Goal: Register for event/course: Sign up to attend an event or enroll in a course

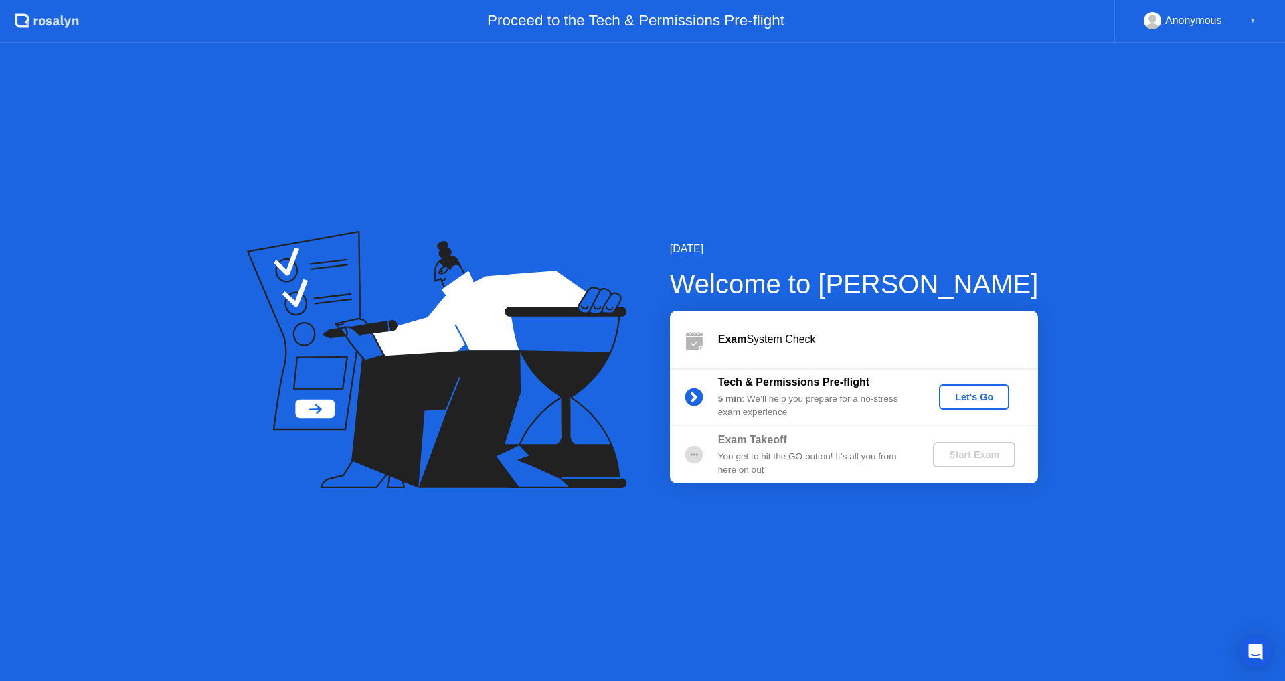
click at [993, 392] on div "Let's Go" at bounding box center [975, 397] width 60 height 11
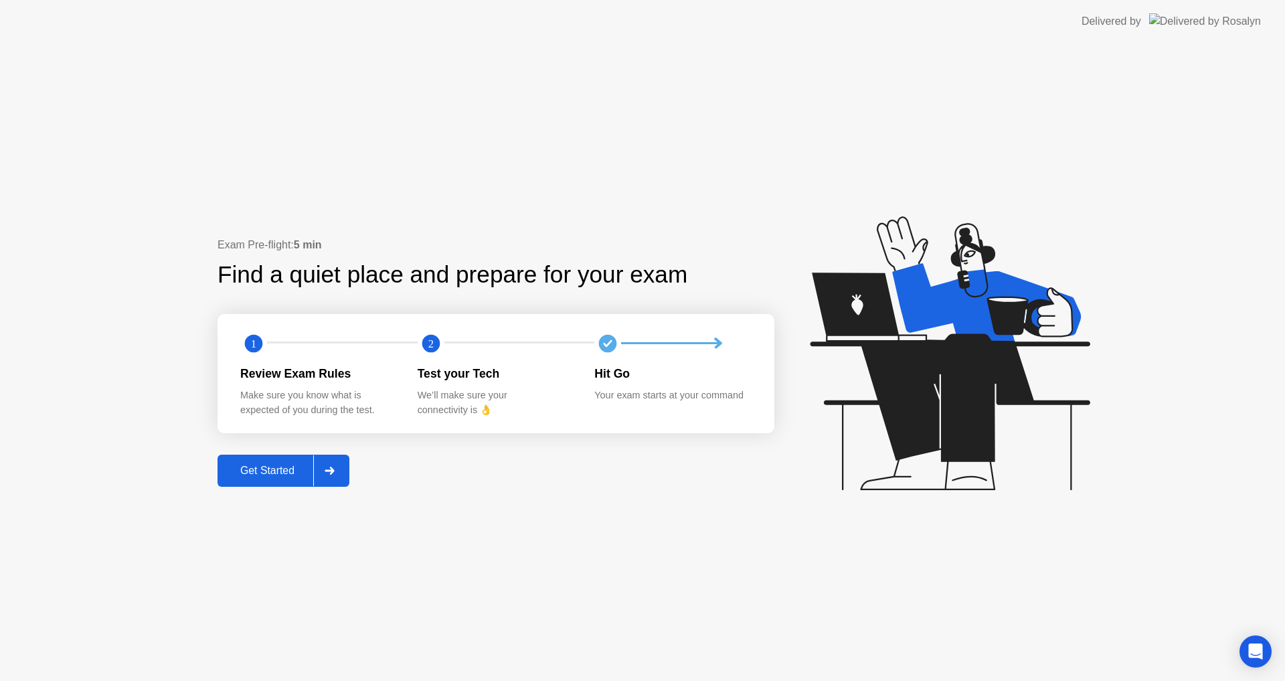
click at [264, 461] on button "Get Started" at bounding box center [284, 471] width 132 height 32
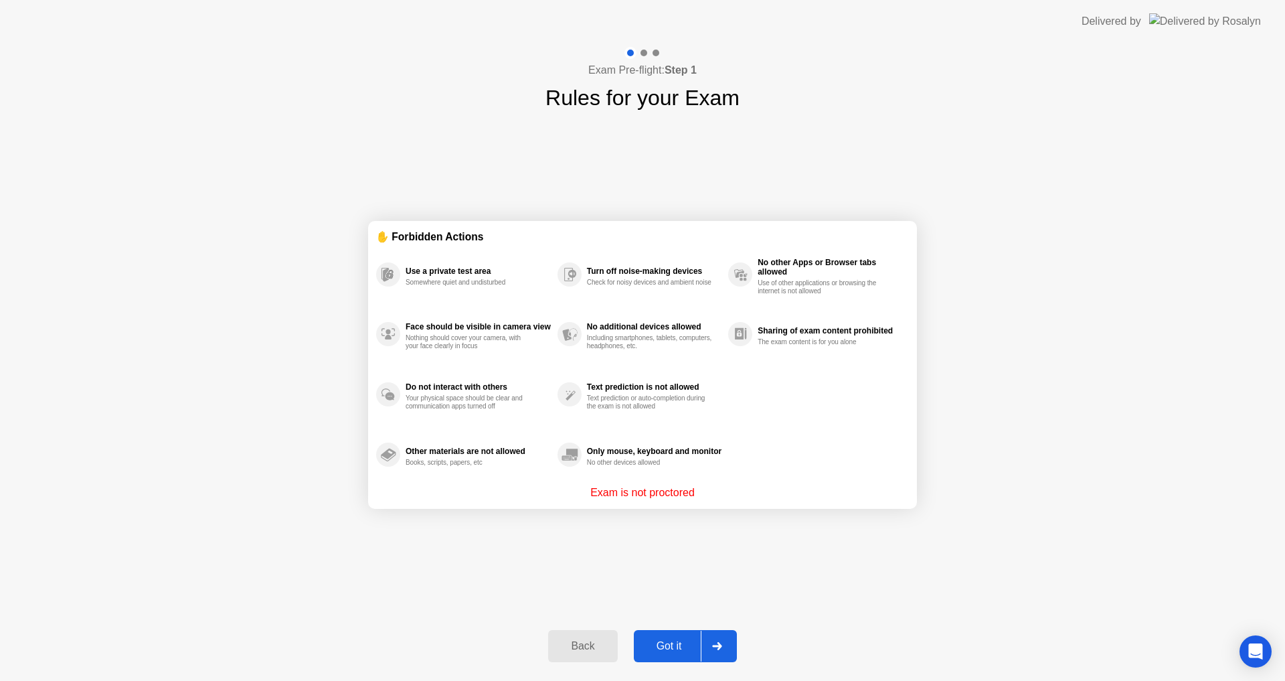
click at [656, 655] on button "Got it" at bounding box center [685, 646] width 103 height 32
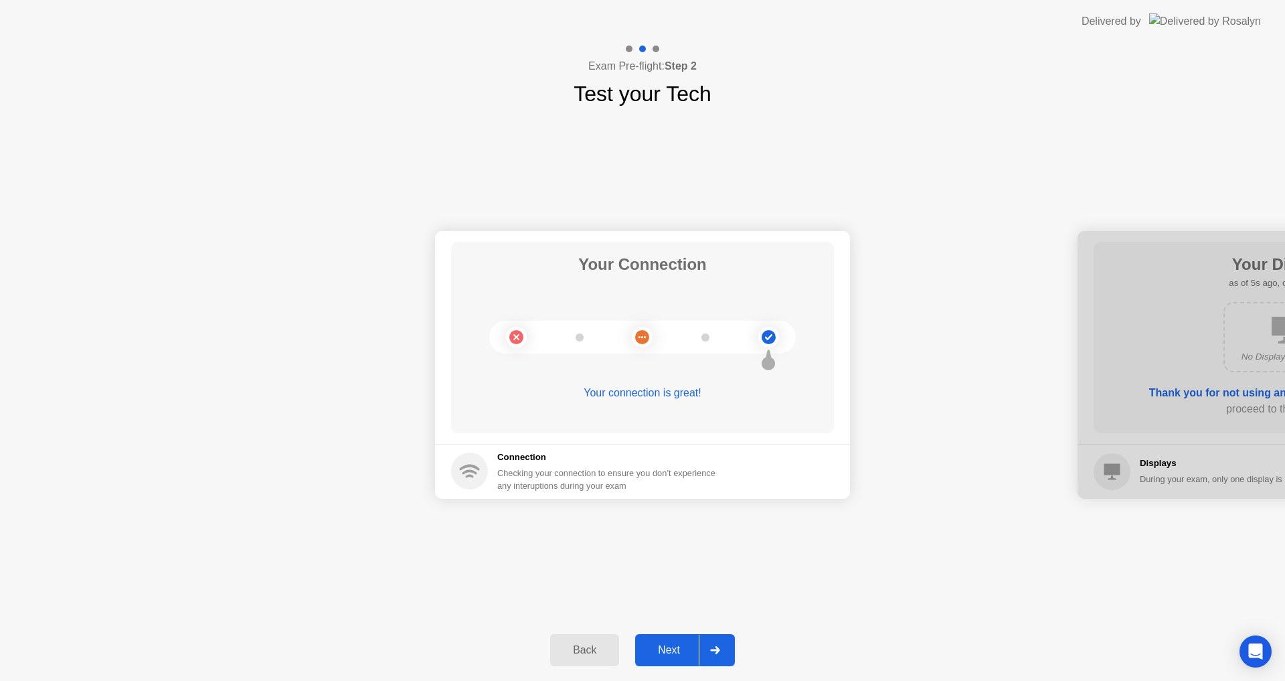
click at [669, 654] on div "Next" at bounding box center [669, 650] width 60 height 12
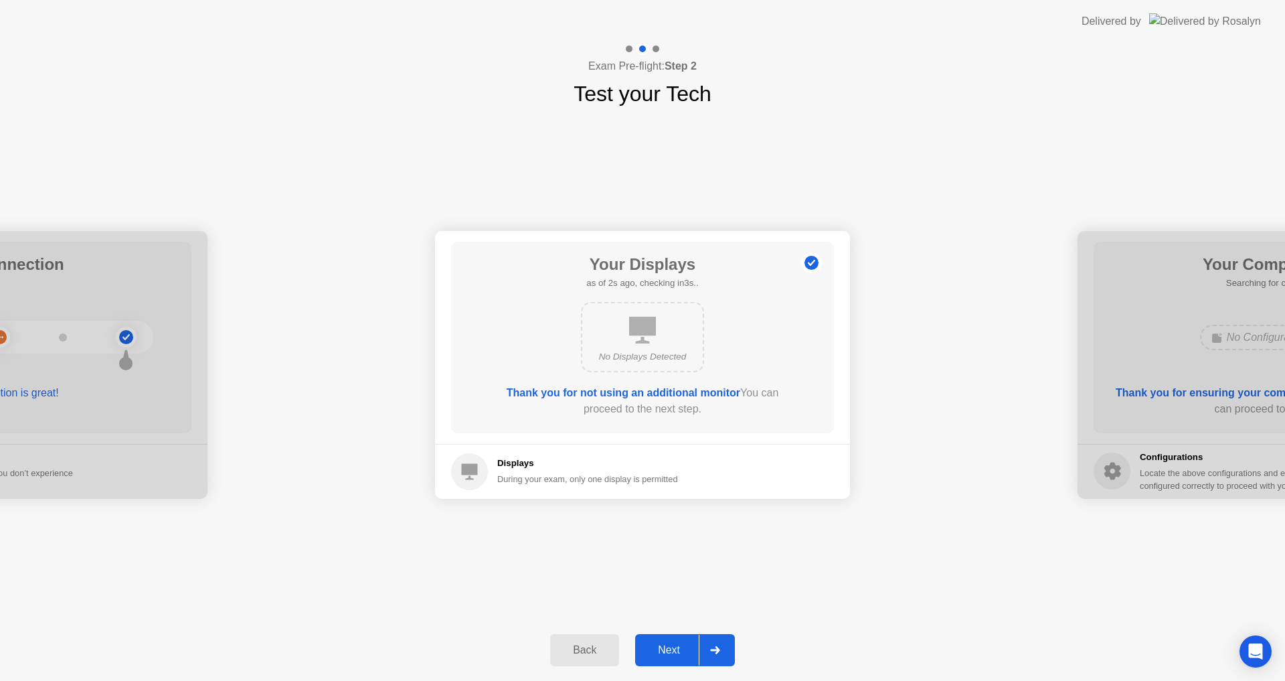
click at [668, 649] on div "Next" at bounding box center [669, 650] width 60 height 12
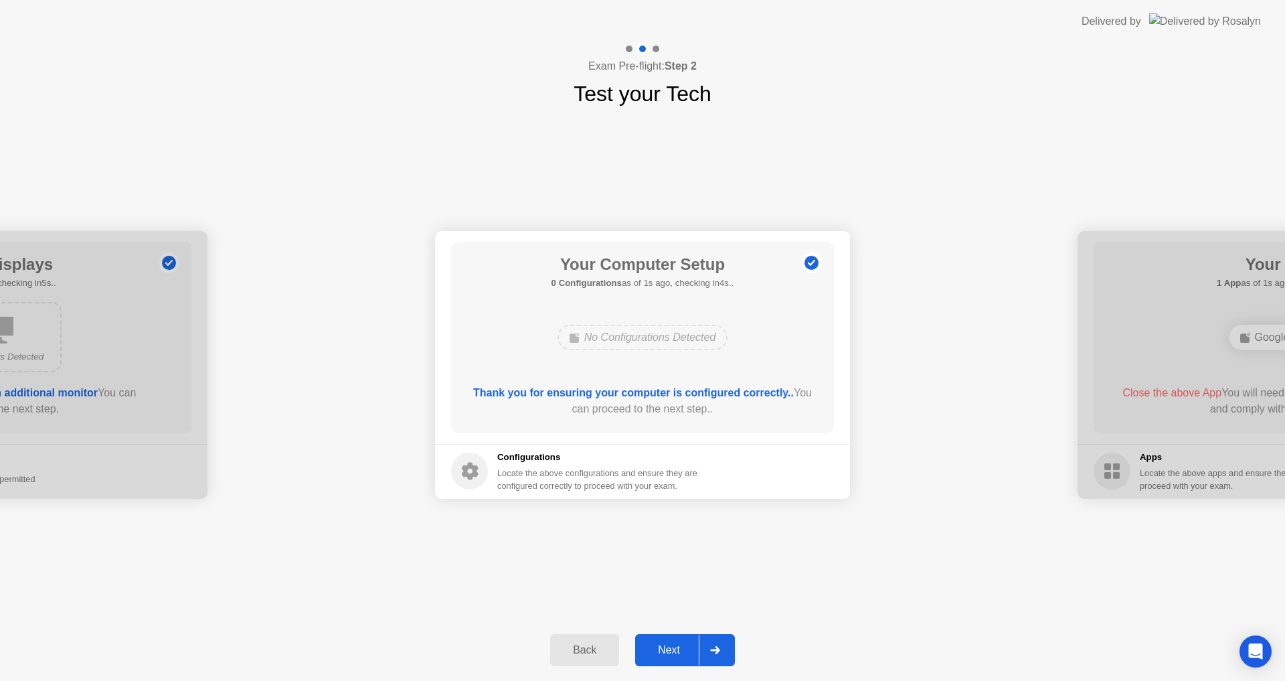
click at [666, 649] on div "Next" at bounding box center [669, 650] width 60 height 12
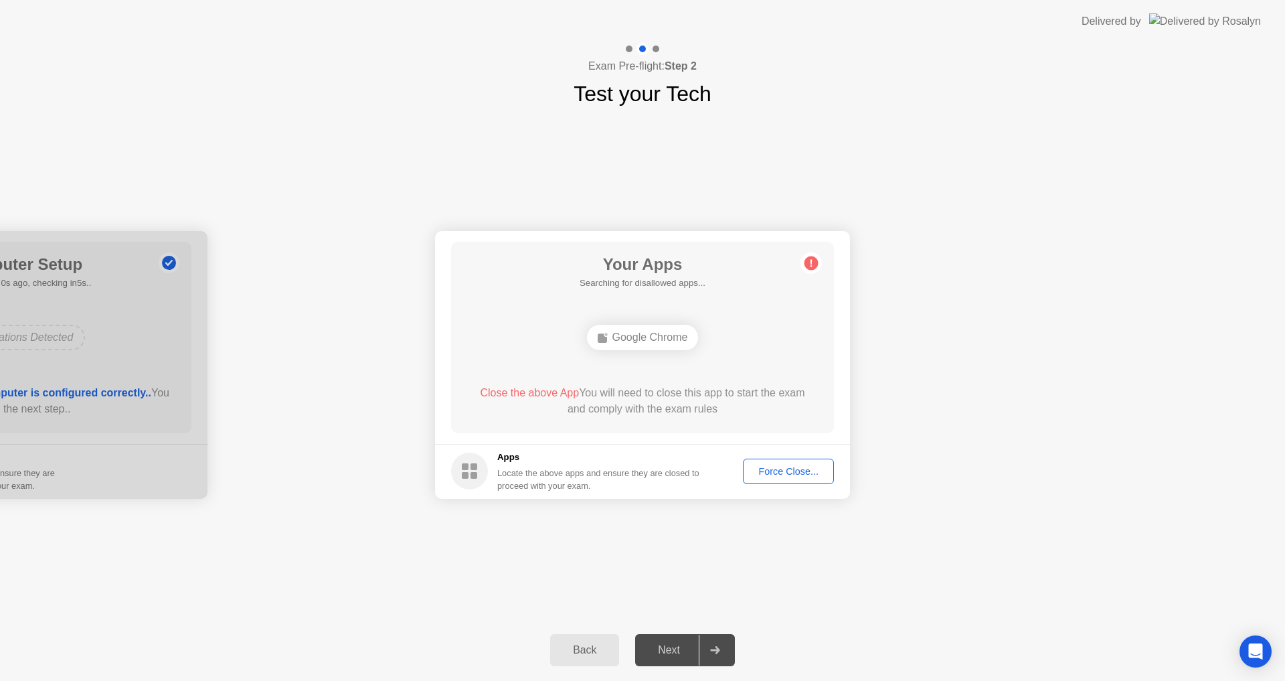
click at [782, 466] on div "Force Close..." at bounding box center [789, 471] width 82 height 11
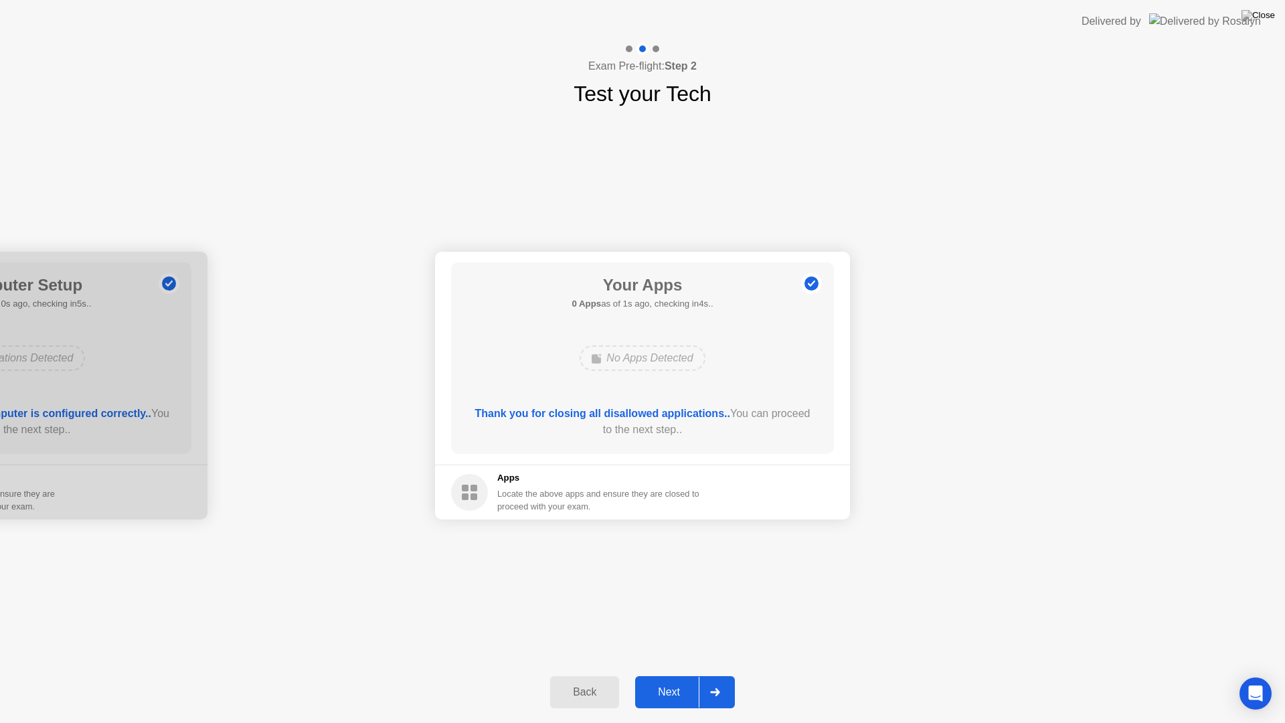
click at [682, 680] on div "Next" at bounding box center [669, 692] width 60 height 12
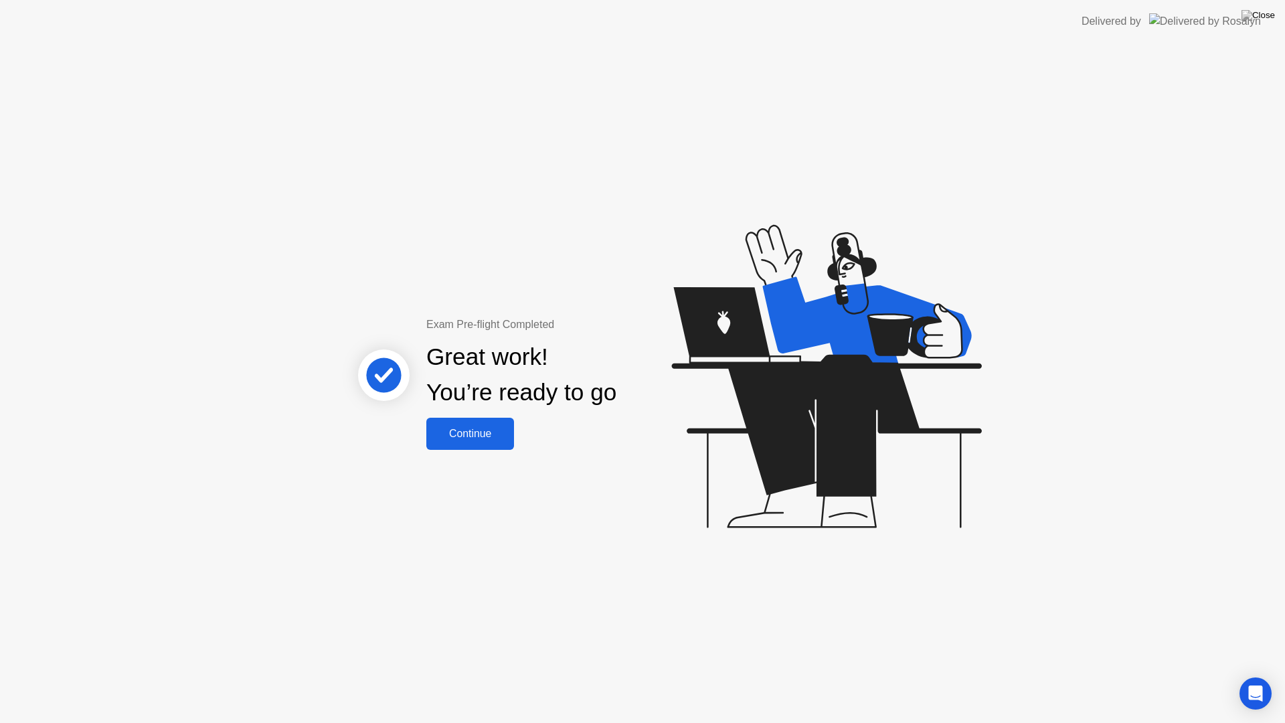
click at [471, 431] on div "Continue" at bounding box center [470, 434] width 80 height 12
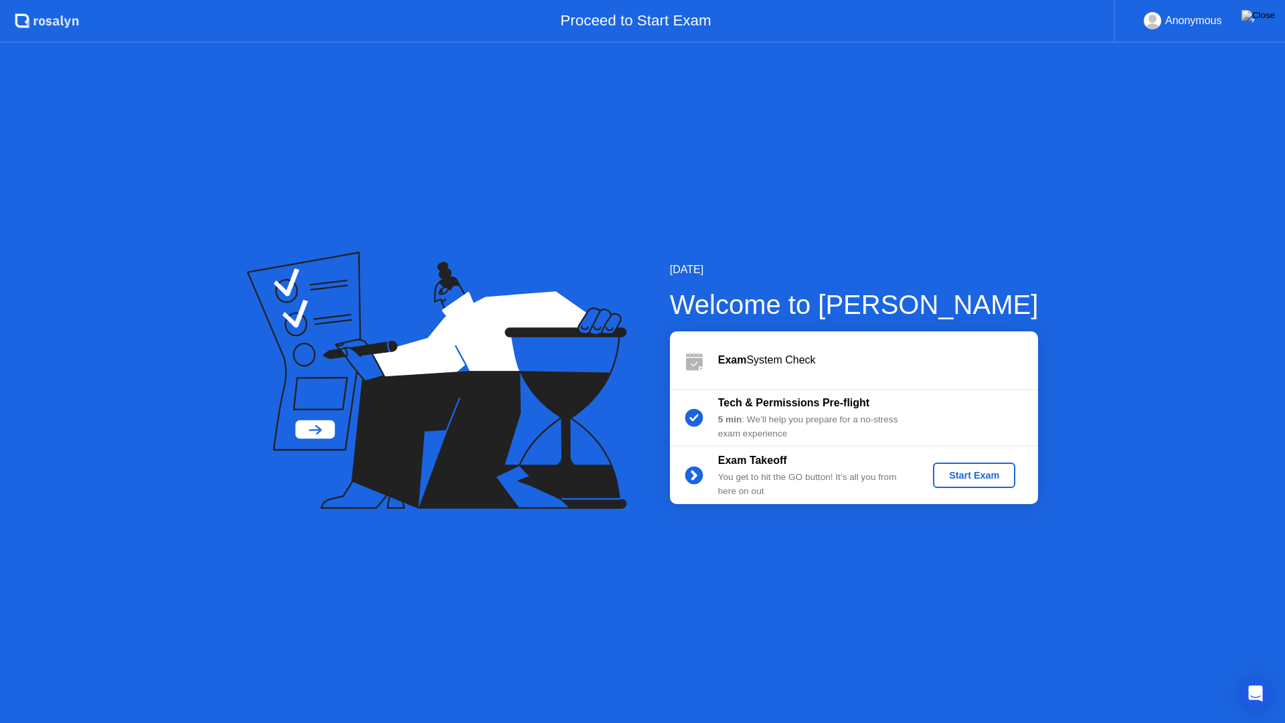
click at [947, 477] on div "Start Exam" at bounding box center [975, 475] width 72 height 11
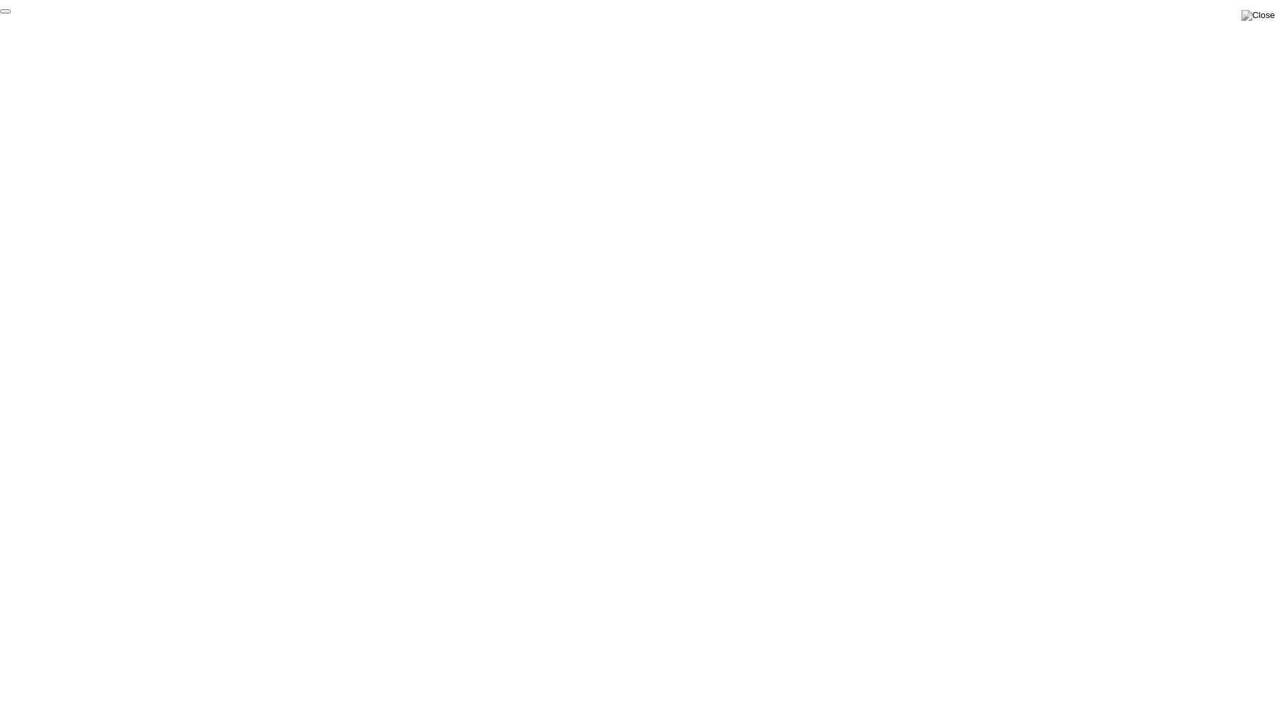
click div "End Proctoring Session"
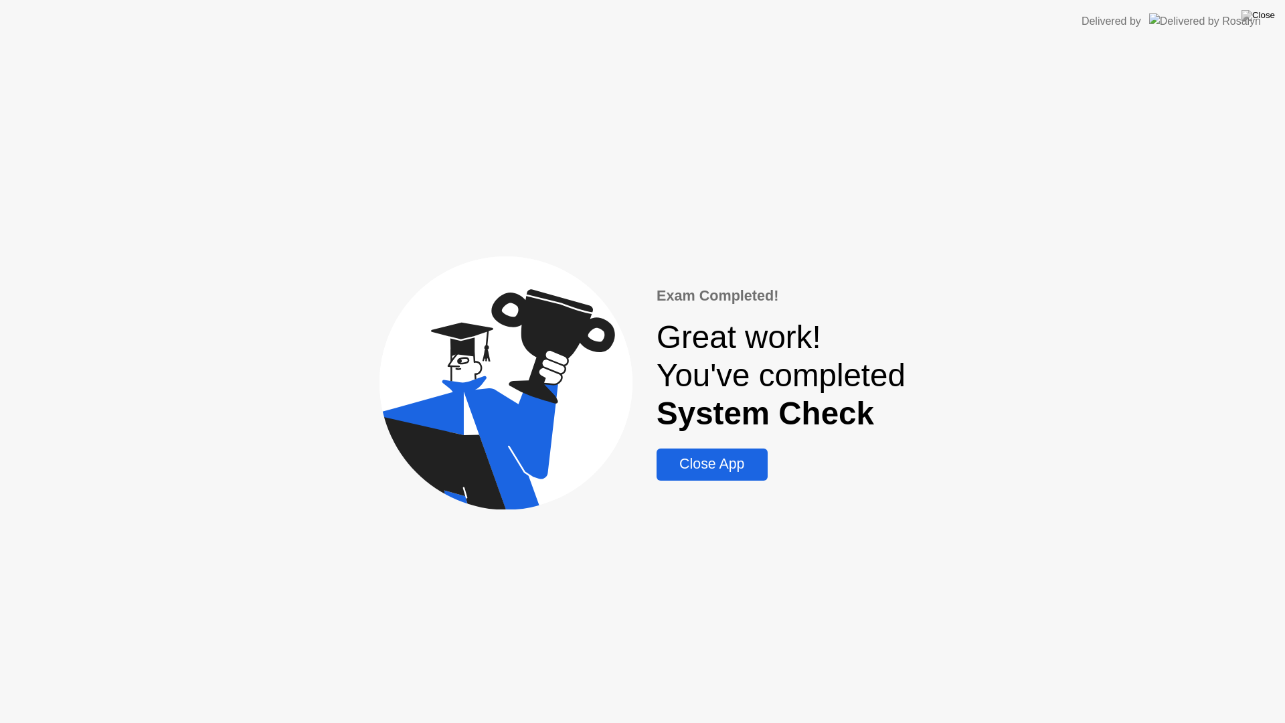
click at [682, 466] on div "Close App" at bounding box center [712, 464] width 102 height 17
